Goal: Find contact information: Find contact information

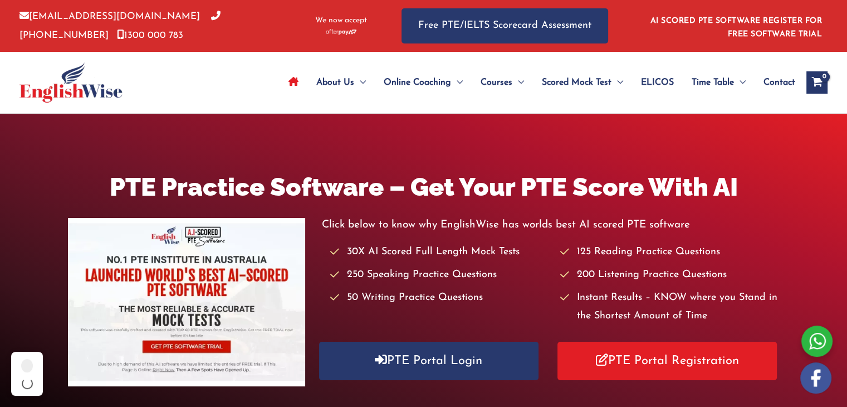
click at [784, 85] on span "Contact" at bounding box center [780, 82] width 32 height 39
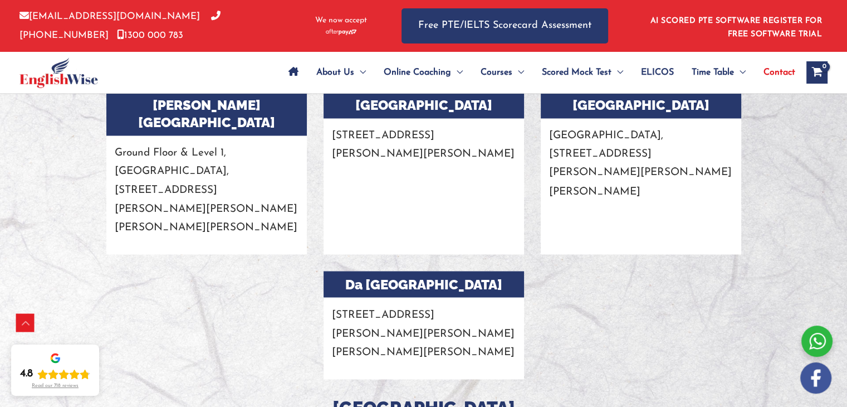
scroll to position [1939, 0]
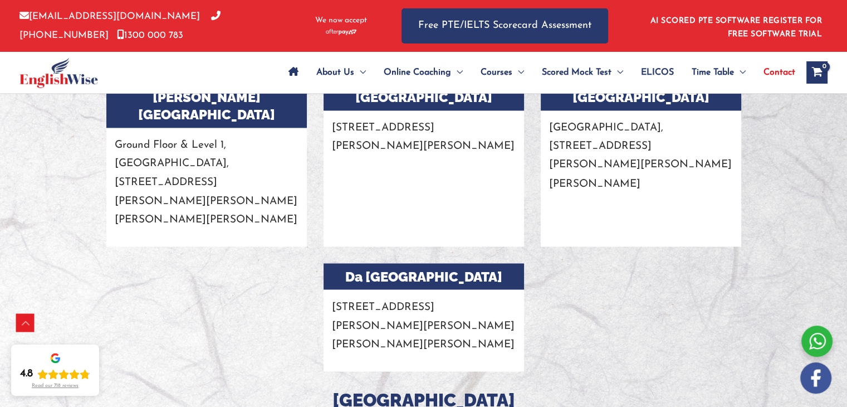
click at [597, 263] on div at bounding box center [641, 325] width 217 height 125
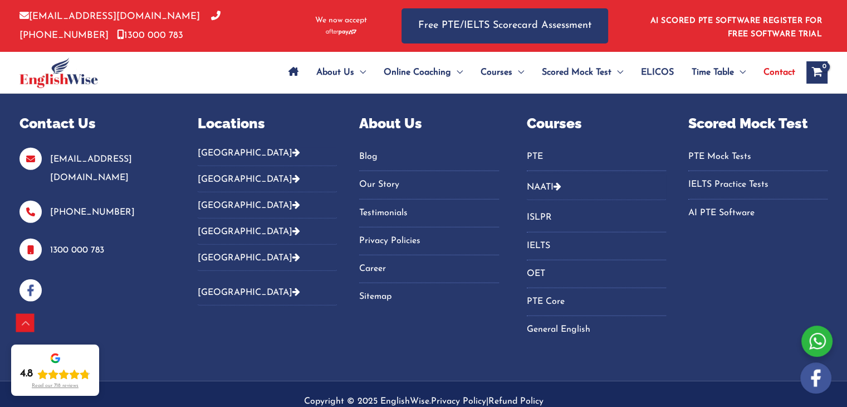
scroll to position [2749, 0]
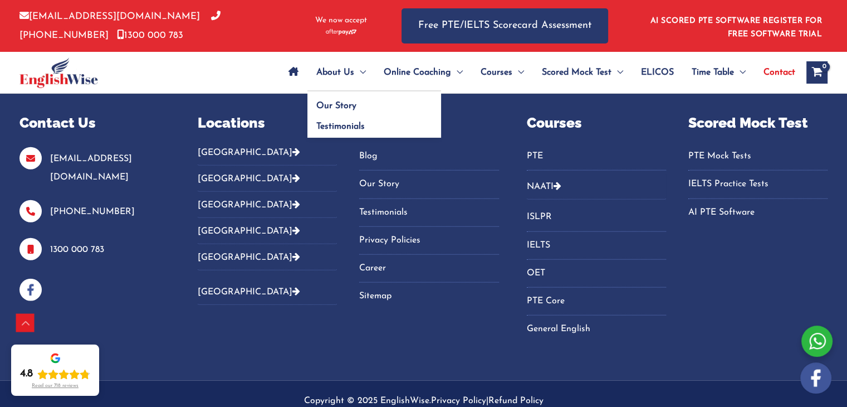
click at [336, 75] on span "About Us" at bounding box center [335, 72] width 38 height 39
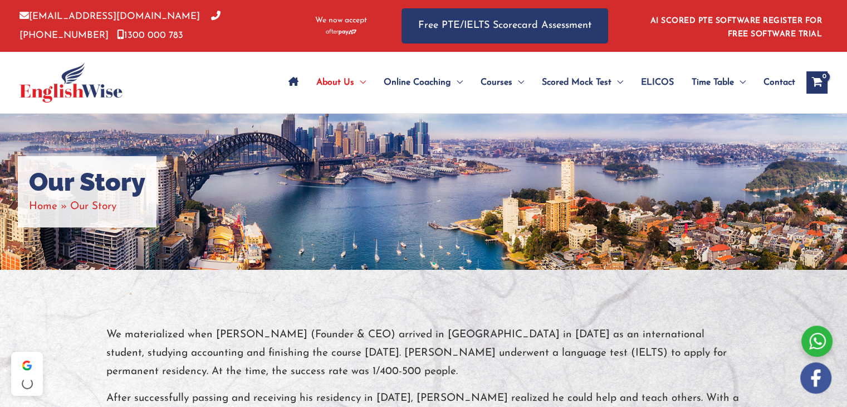
click at [326, 160] on div "Our Story Home Our Story" at bounding box center [423, 191] width 847 height 155
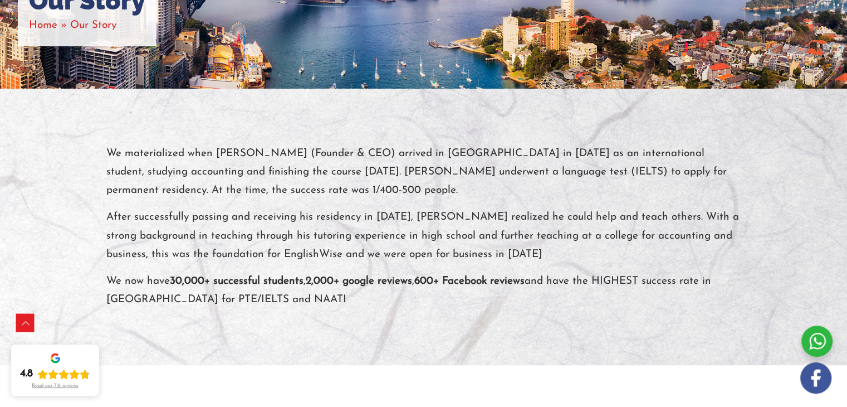
scroll to position [178, 0]
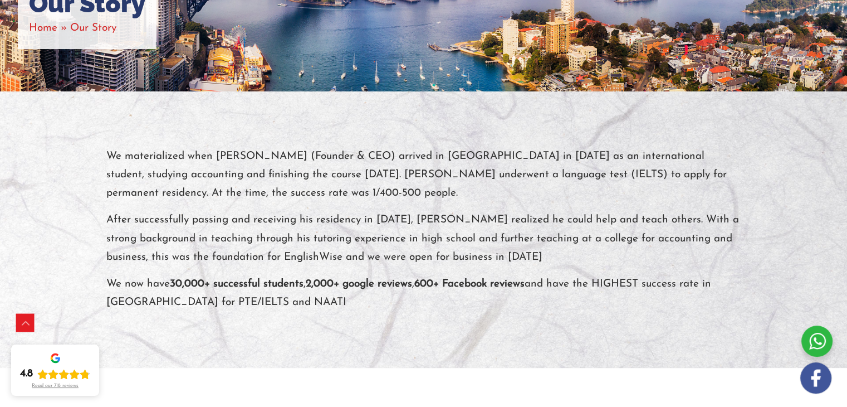
click at [312, 192] on p "We materialized when Shivi Bhalla (Founder & CEO) arrived in Australia in 2010 …" at bounding box center [423, 175] width 635 height 56
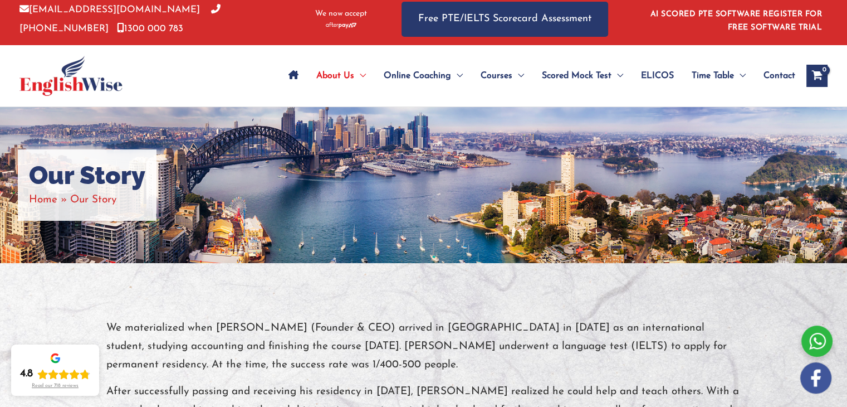
scroll to position [0, 0]
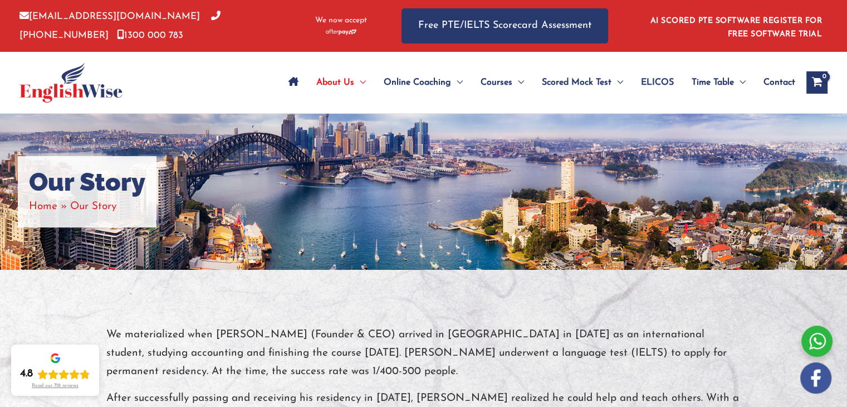
click at [207, 77] on div "About Us Menu Toggle Our Story Testimonials Online Coaching Menu Toggle Online …" at bounding box center [423, 82] width 808 height 61
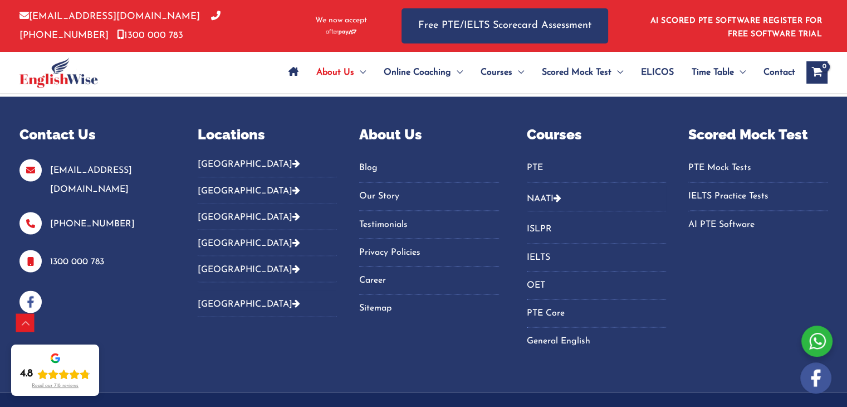
scroll to position [1928, 0]
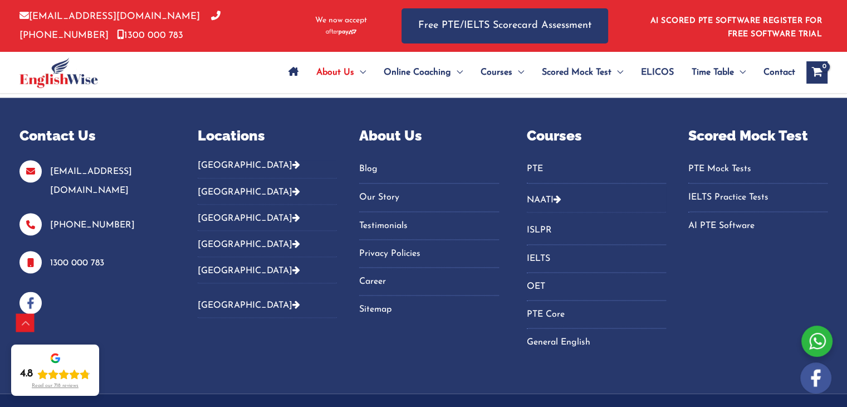
click at [88, 167] on link "[EMAIL_ADDRESS][DOMAIN_NAME]" at bounding box center [91, 180] width 82 height 27
drag, startPoint x: 153, startPoint y: 153, endPoint x: 62, endPoint y: 153, distance: 91.4
click at [62, 163] on p "[EMAIL_ADDRESS][DOMAIN_NAME]" at bounding box center [94, 181] width 150 height 37
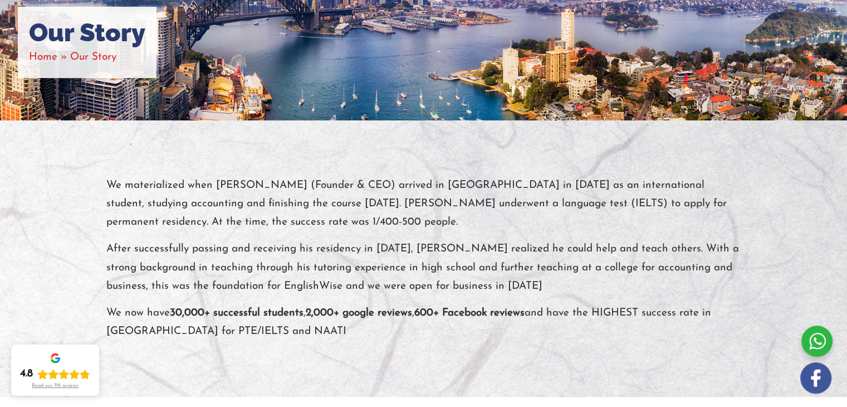
scroll to position [0, 0]
